Goal: Use online tool/utility: Utilize a website feature to perform a specific function

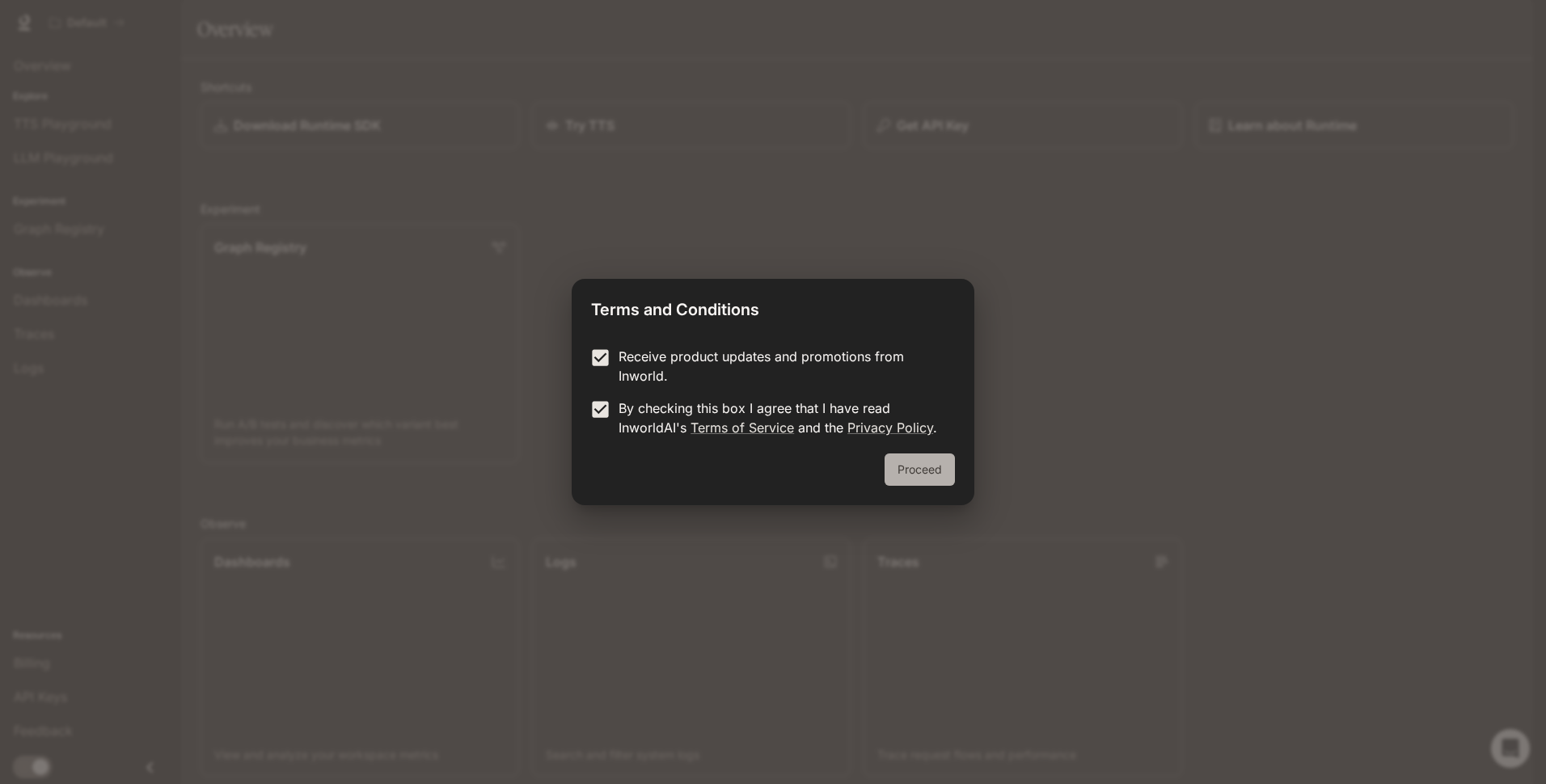
click at [936, 464] on button "Proceed" at bounding box center [920, 470] width 70 height 33
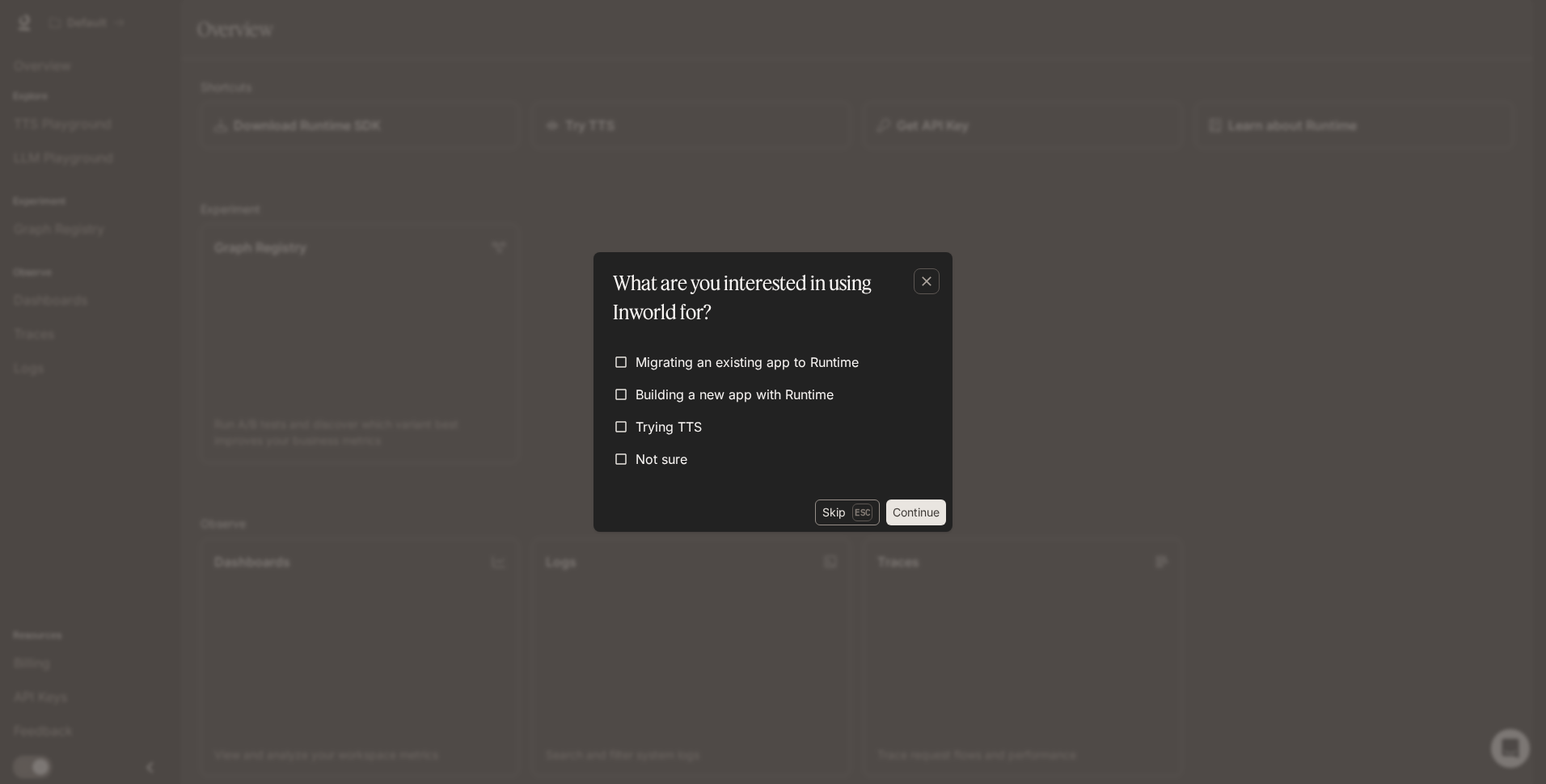
click at [859, 521] on p "Esc" at bounding box center [862, 512] width 20 height 18
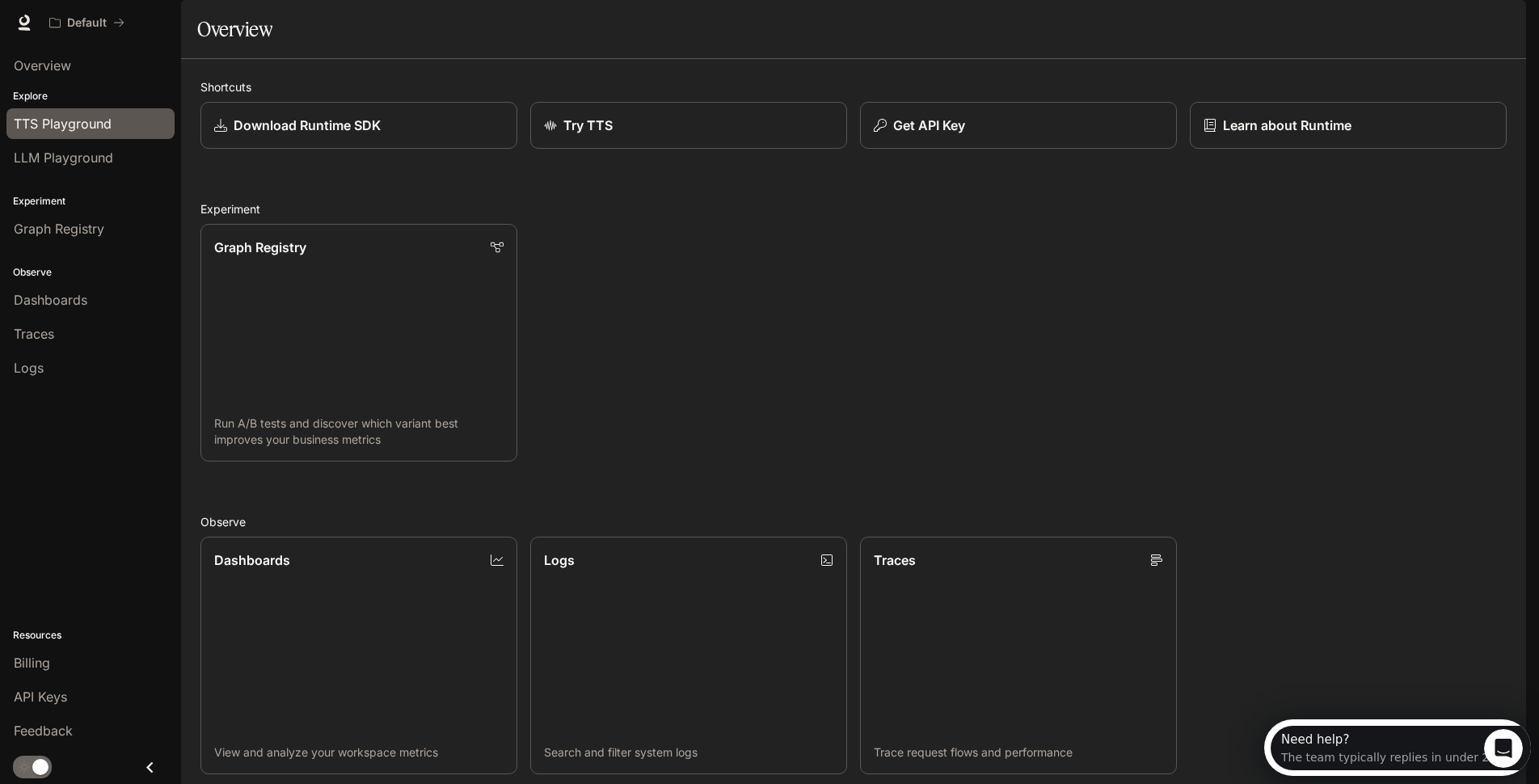
click at [49, 138] on link "TTS Playground" at bounding box center [90, 124] width 168 height 31
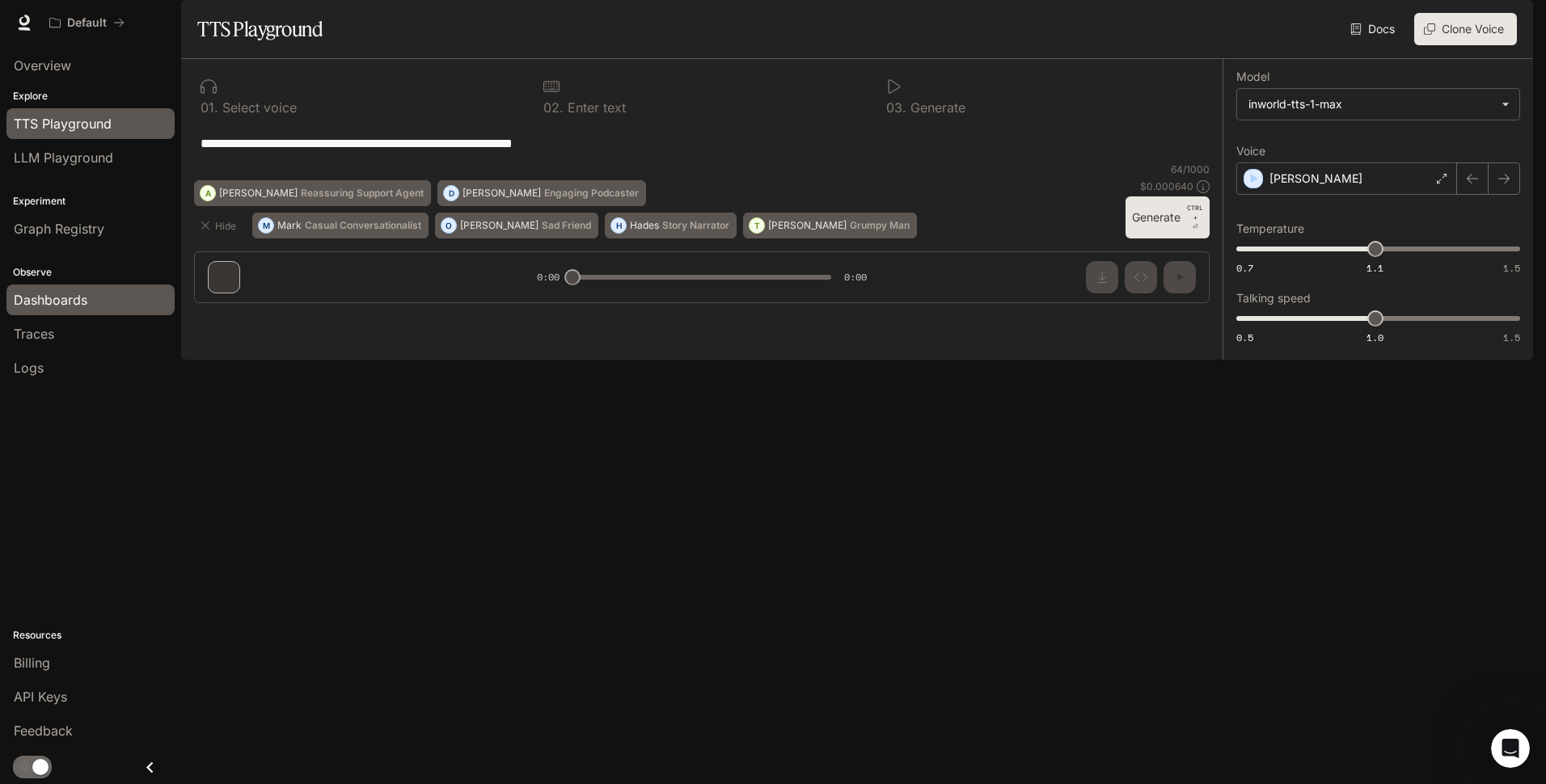
click at [68, 314] on link "Dashboards" at bounding box center [90, 300] width 168 height 31
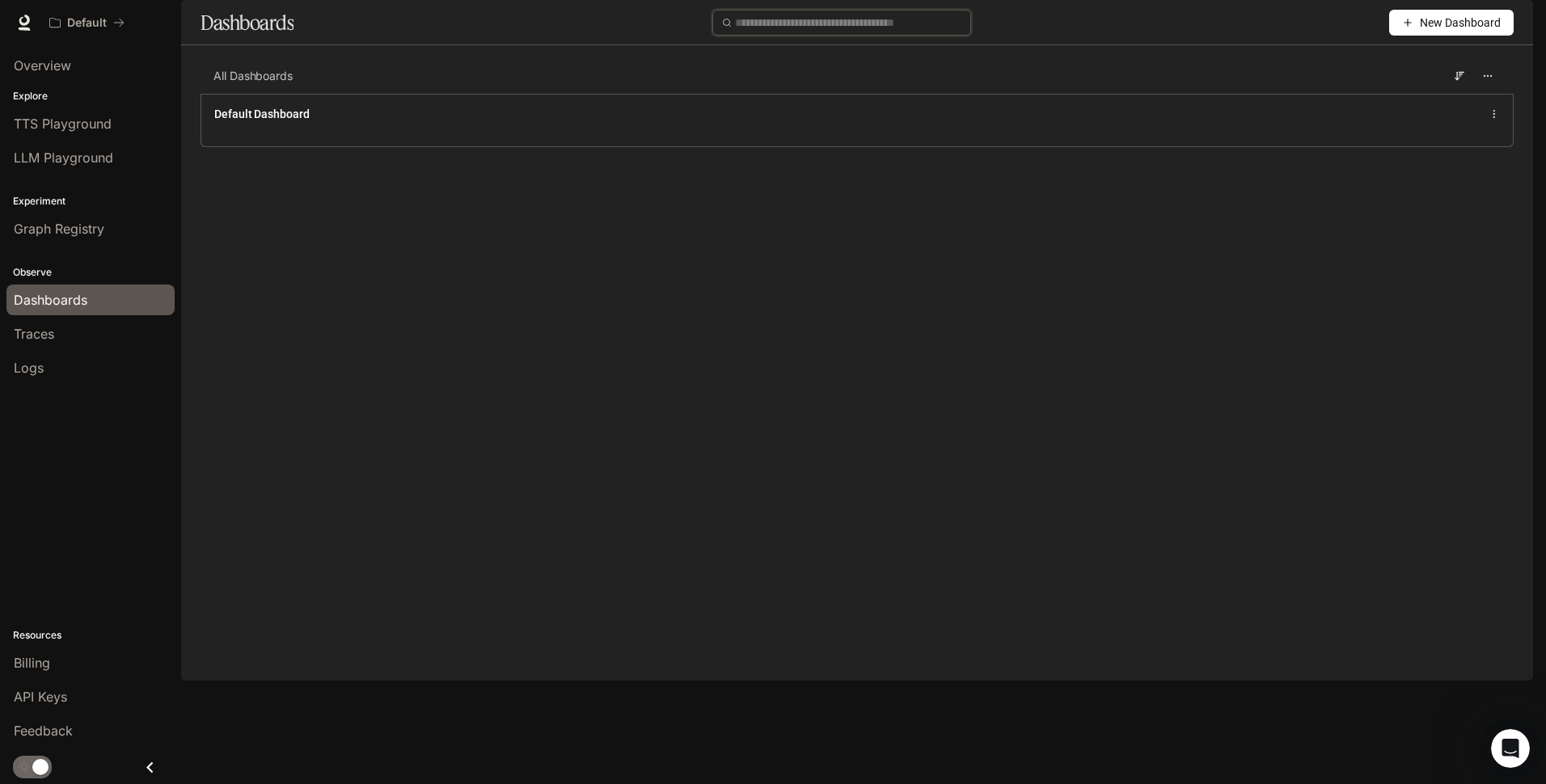
click at [771, 32] on input "text" at bounding box center [848, 23] width 226 height 18
type input "*"
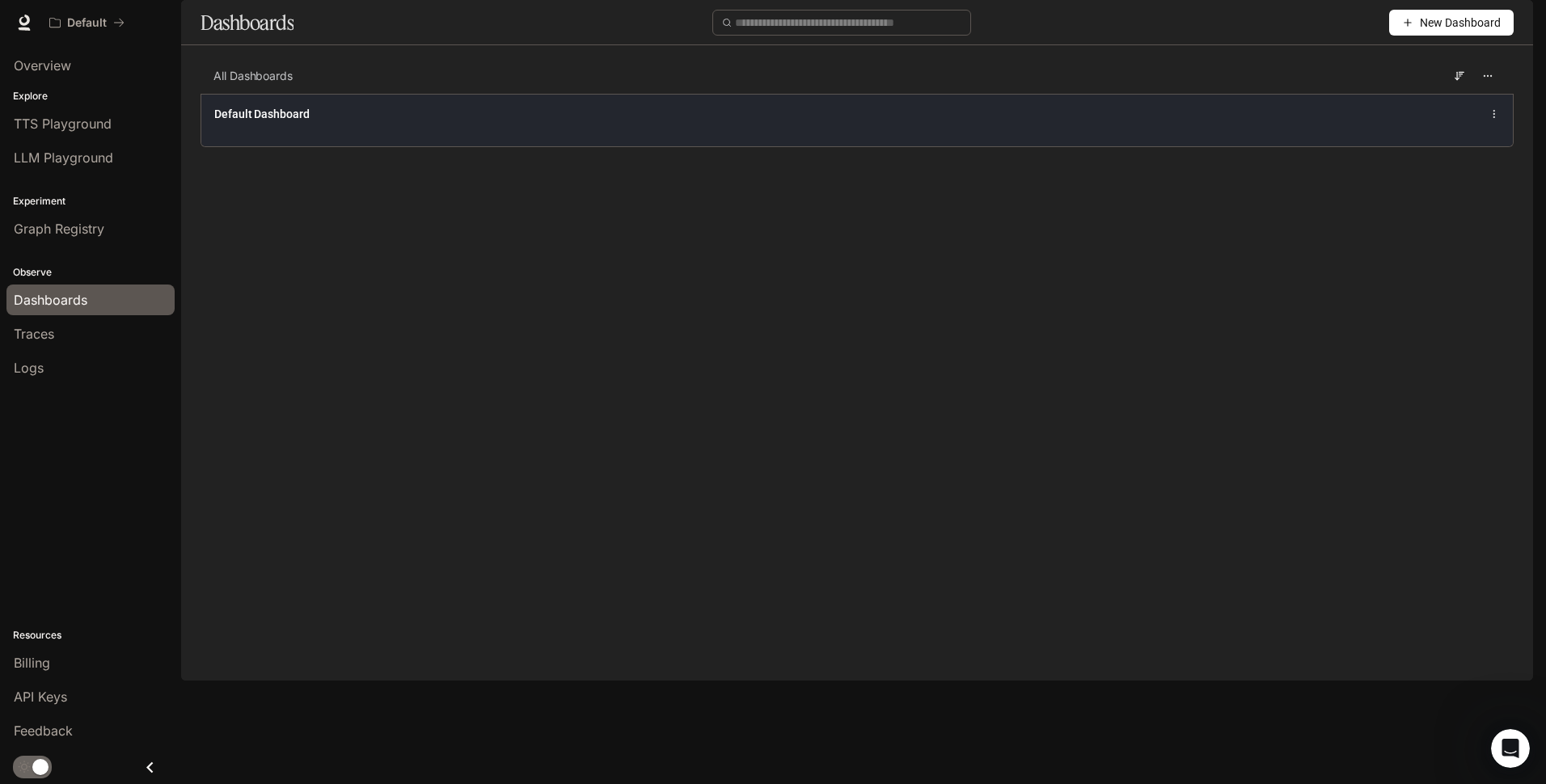
click at [392, 147] on div "Default Dashboard" at bounding box center [857, 120] width 1311 height 53
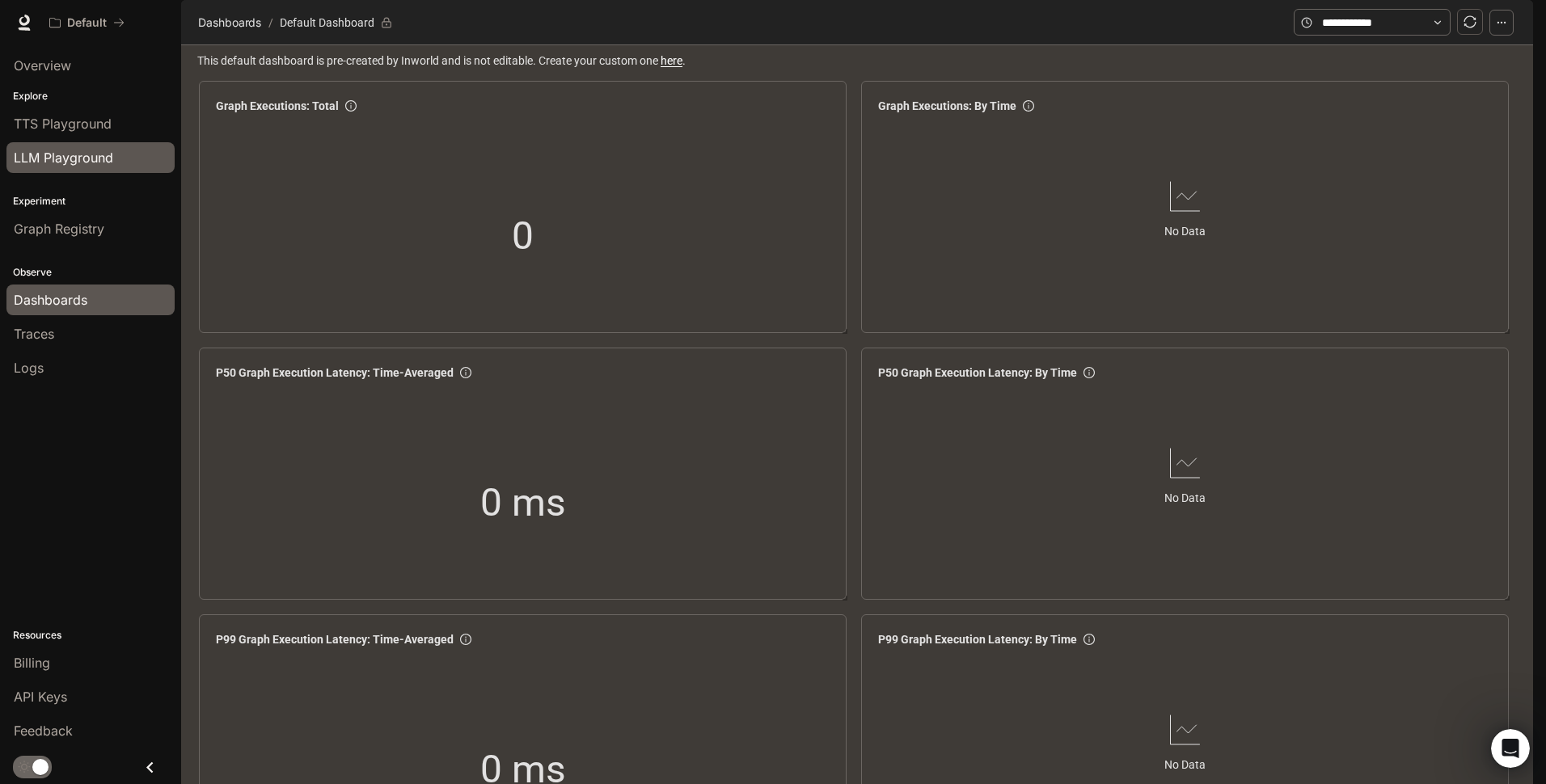
click at [89, 160] on span "LLM Playground" at bounding box center [64, 158] width 99 height 20
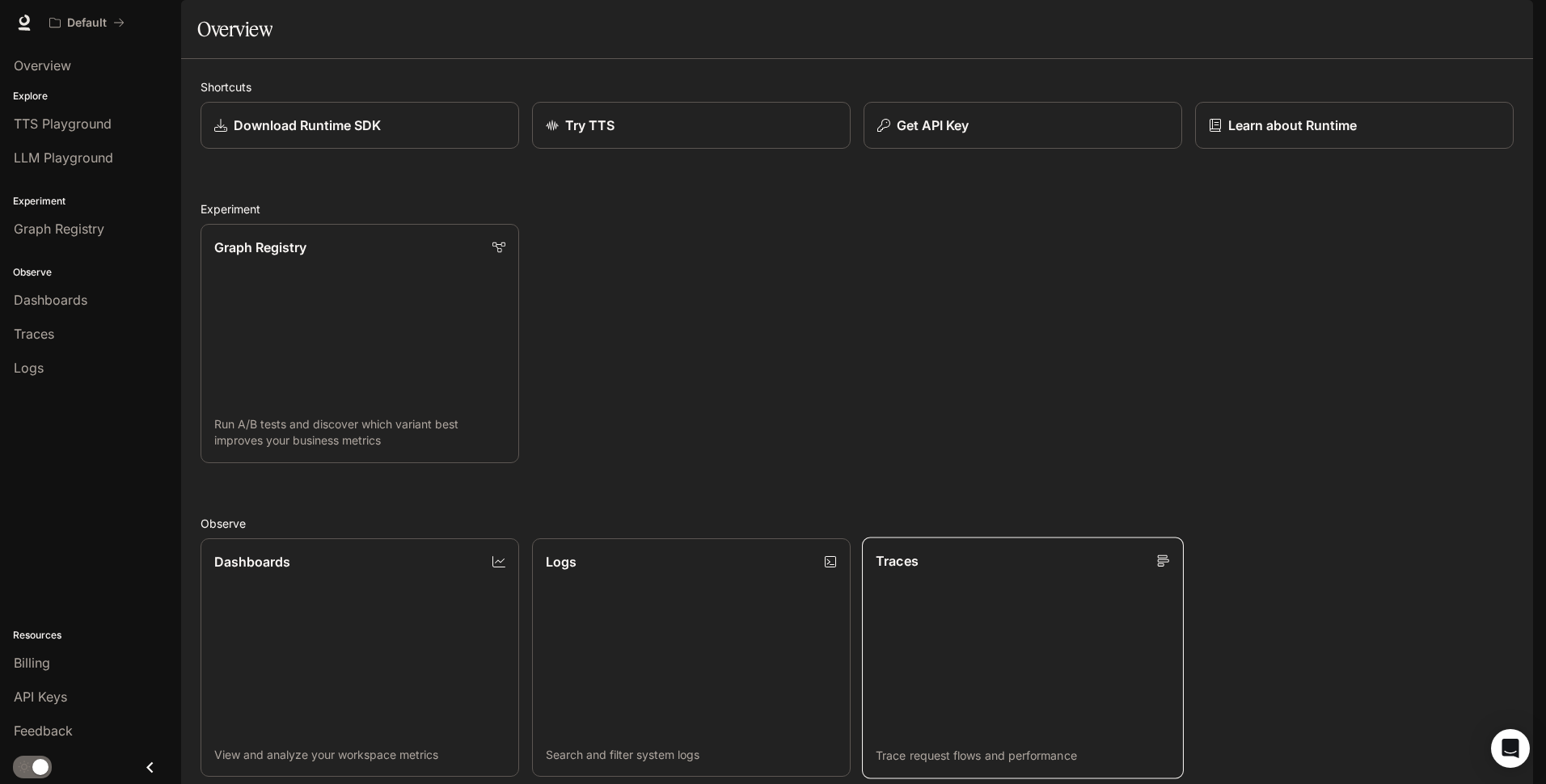
scroll to position [379, 0]
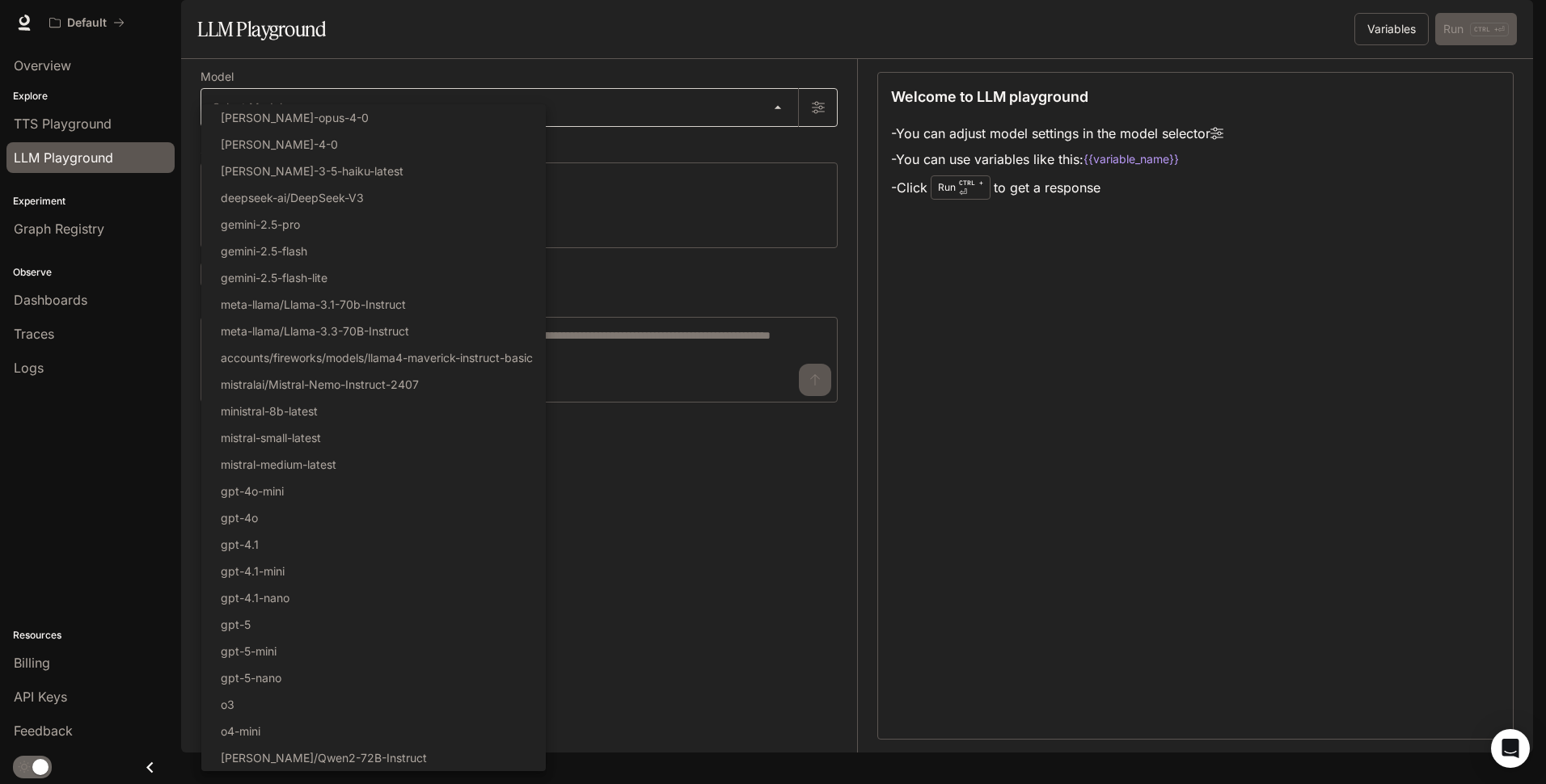
click at [400, 147] on body "Skip to main content Default Runtime Runtime Documentation Documentation Portal…" at bounding box center [773, 392] width 1546 height 784
click at [380, 761] on li "[PERSON_NAME]/Qwen2-72B-Instruct" at bounding box center [373, 757] width 345 height 27
type input "**********"
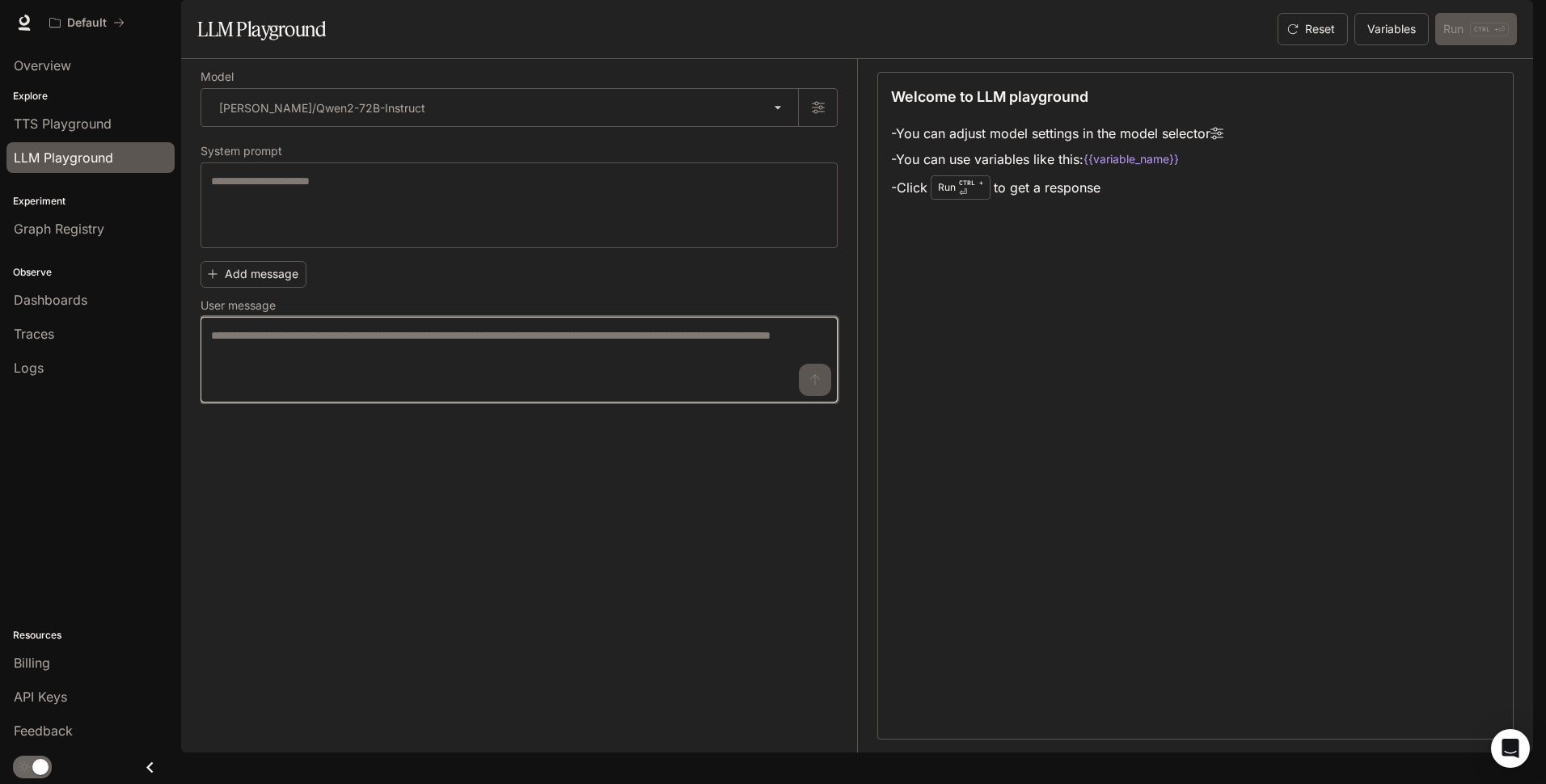
click at [542, 392] on textarea at bounding box center [519, 359] width 616 height 64
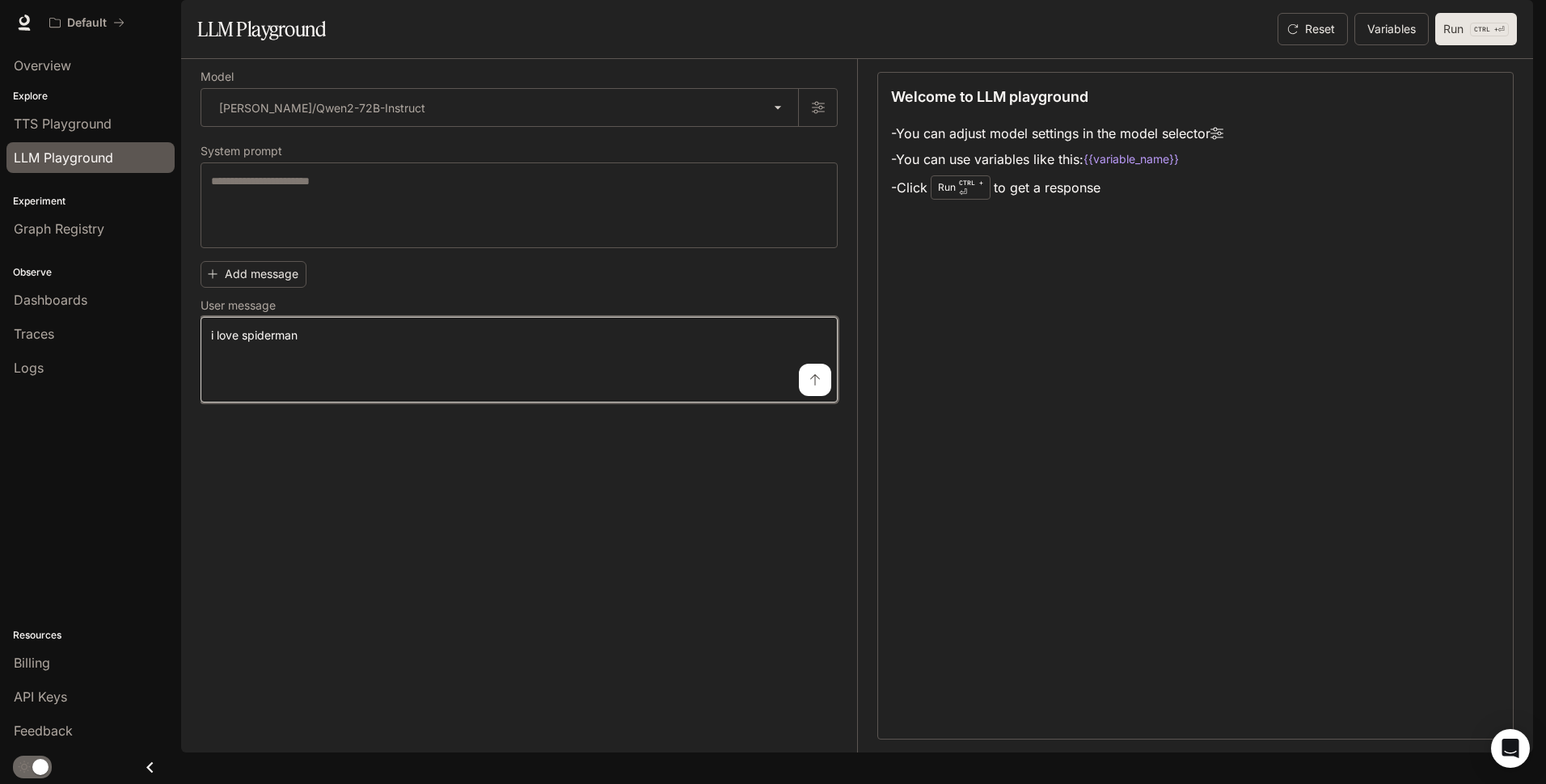
type textarea "**********"
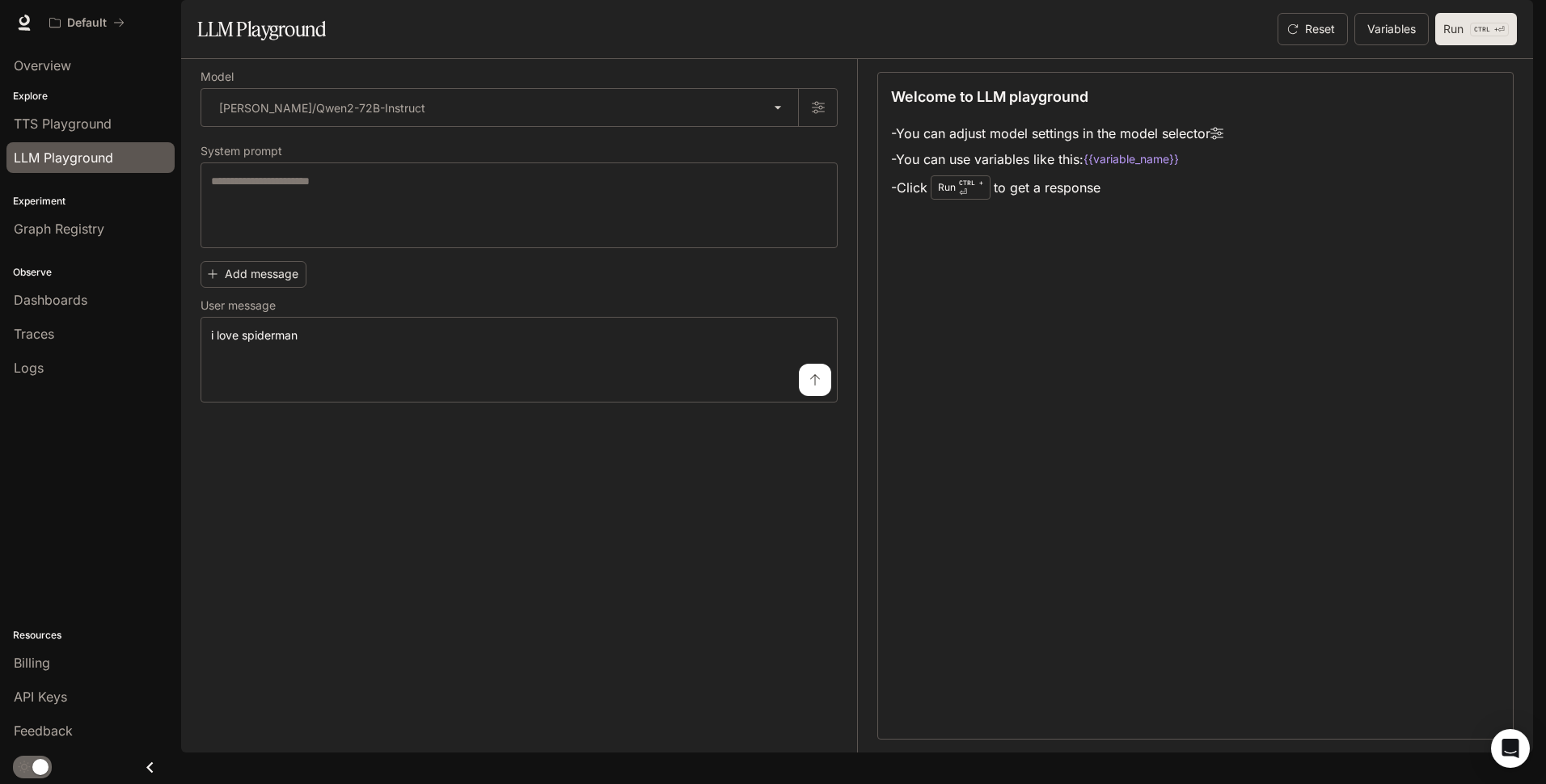
click at [1498, 46] on button "Run CTRL + ⏎" at bounding box center [1476, 29] width 81 height 33
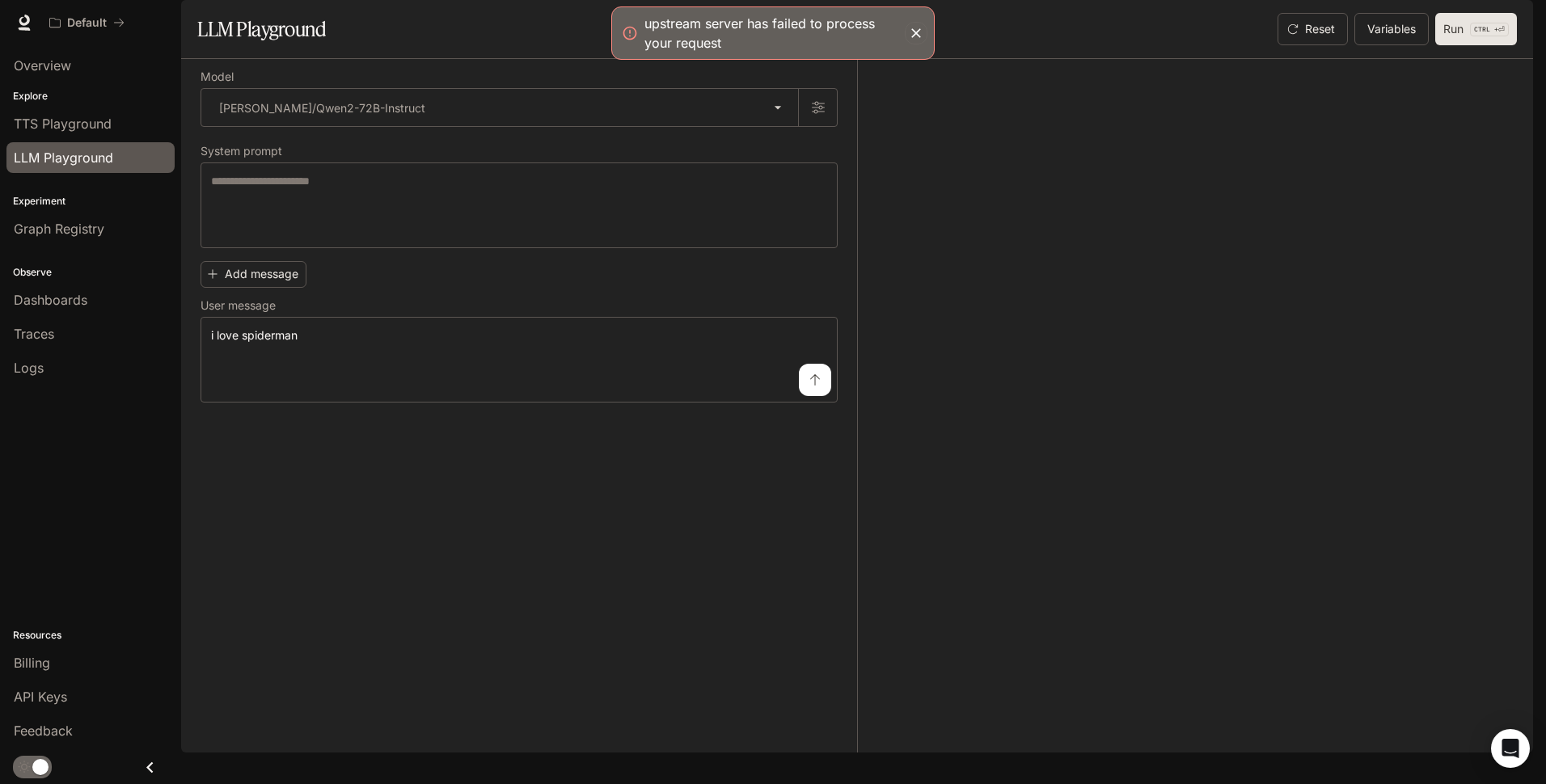
click at [1474, 34] on p "CTRL +" at bounding box center [1487, 29] width 24 height 10
click at [1319, 59] on section "LLM Playground Reset Variables Run CTRL + ⏎" at bounding box center [857, 29] width 1352 height 59
click at [1327, 46] on button "Reset" at bounding box center [1312, 29] width 70 height 33
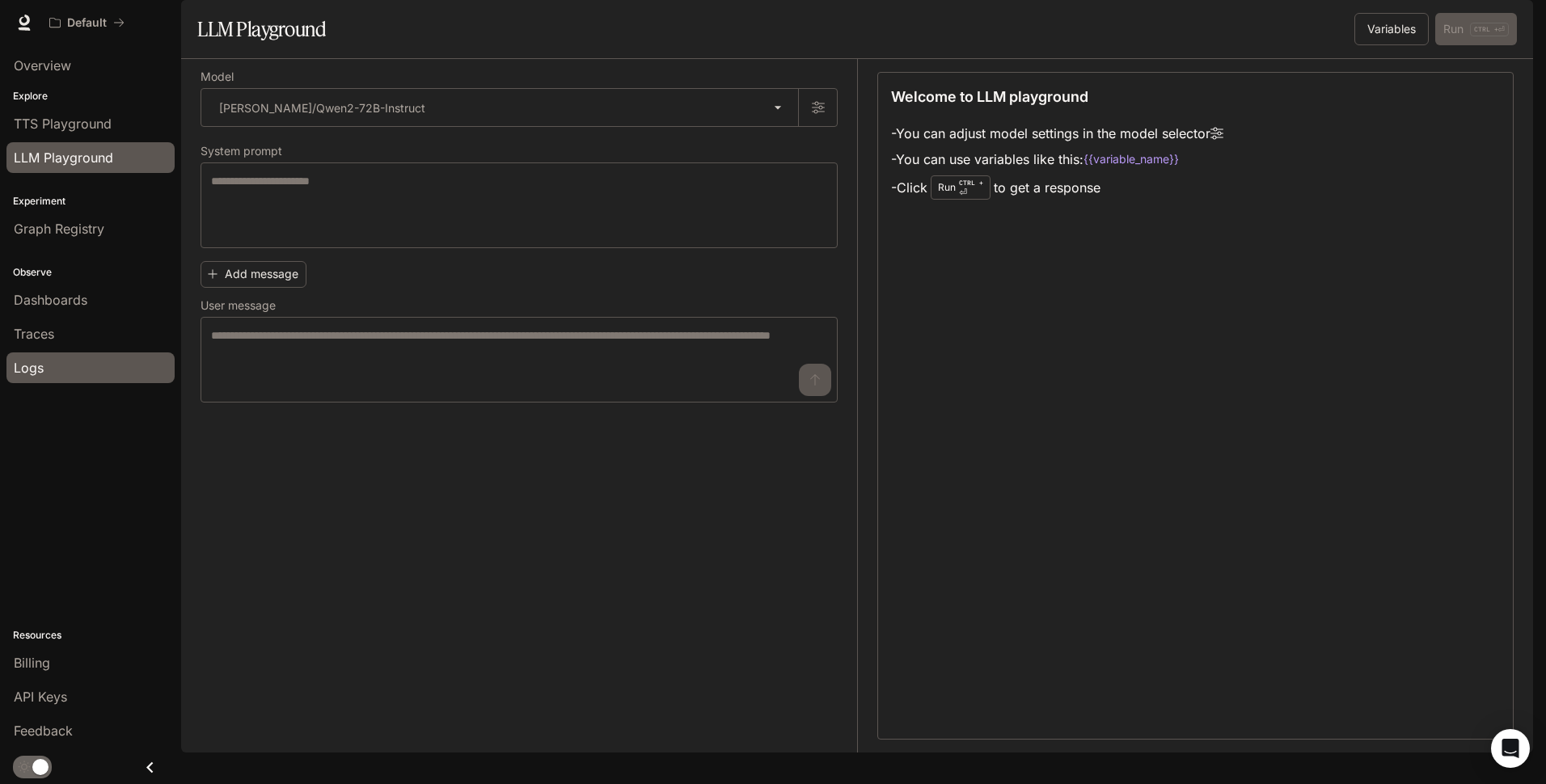
click at [42, 366] on span "Logs" at bounding box center [29, 368] width 30 height 20
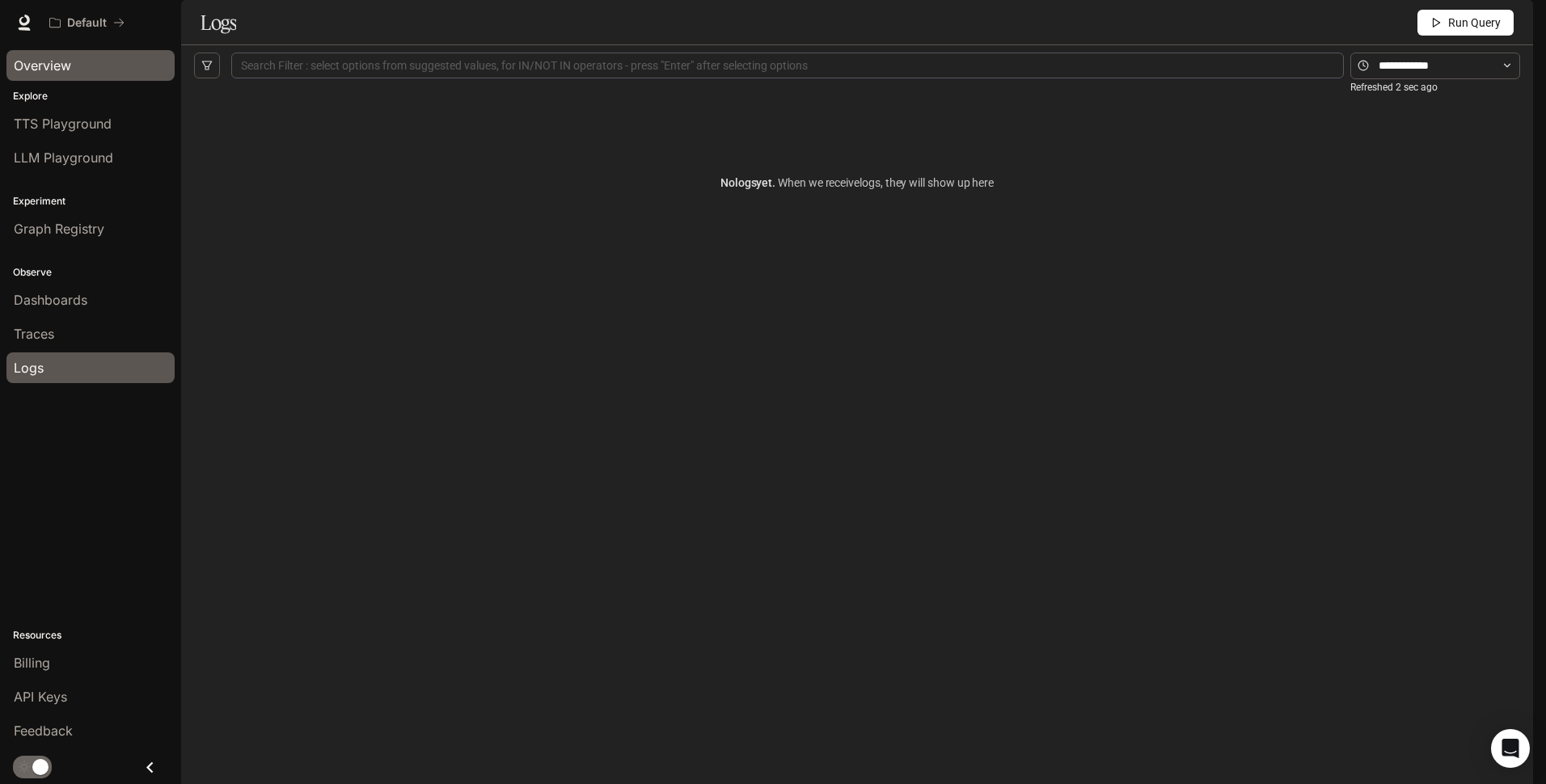
click at [91, 77] on link "Overview" at bounding box center [90, 66] width 168 height 31
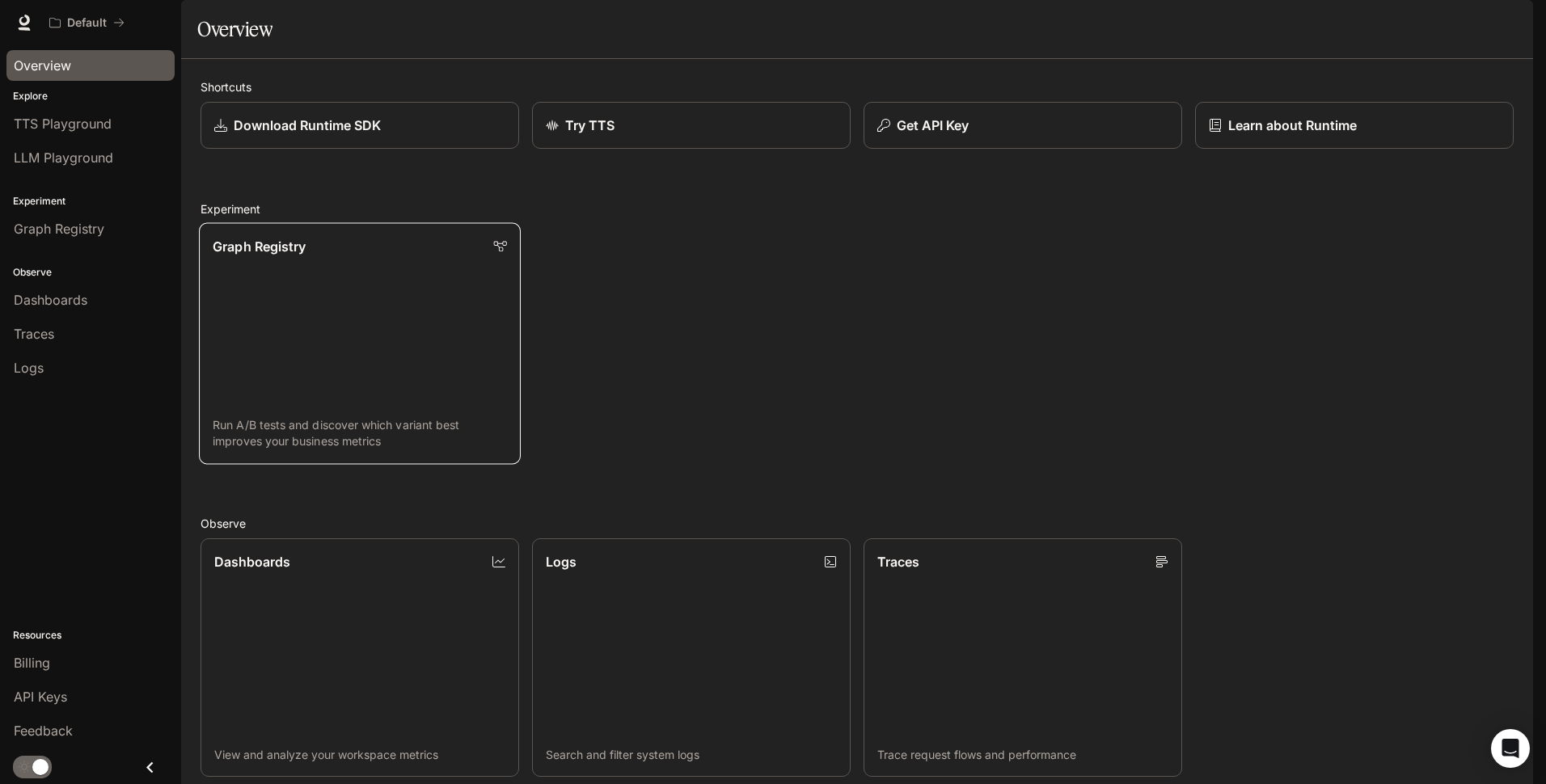
click at [423, 309] on link "Graph Registry Run A/B tests and discover which variant best improves your busi…" at bounding box center [359, 344] width 322 height 241
